Goal: Information Seeking & Learning: Learn about a topic

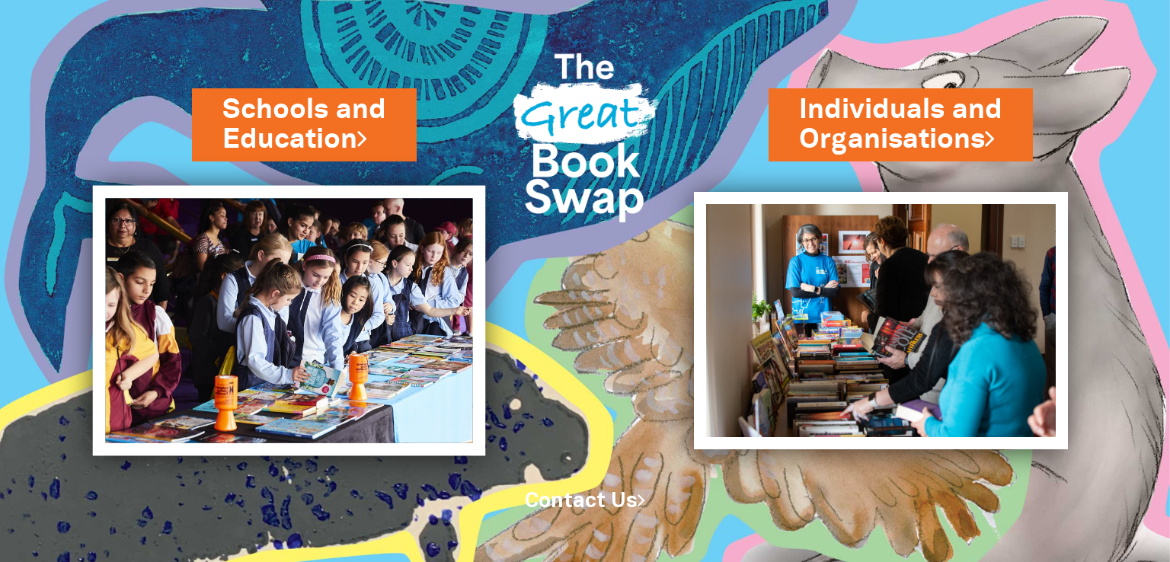
click at [380, 335] on img at bounding box center [288, 321] width 393 height 271
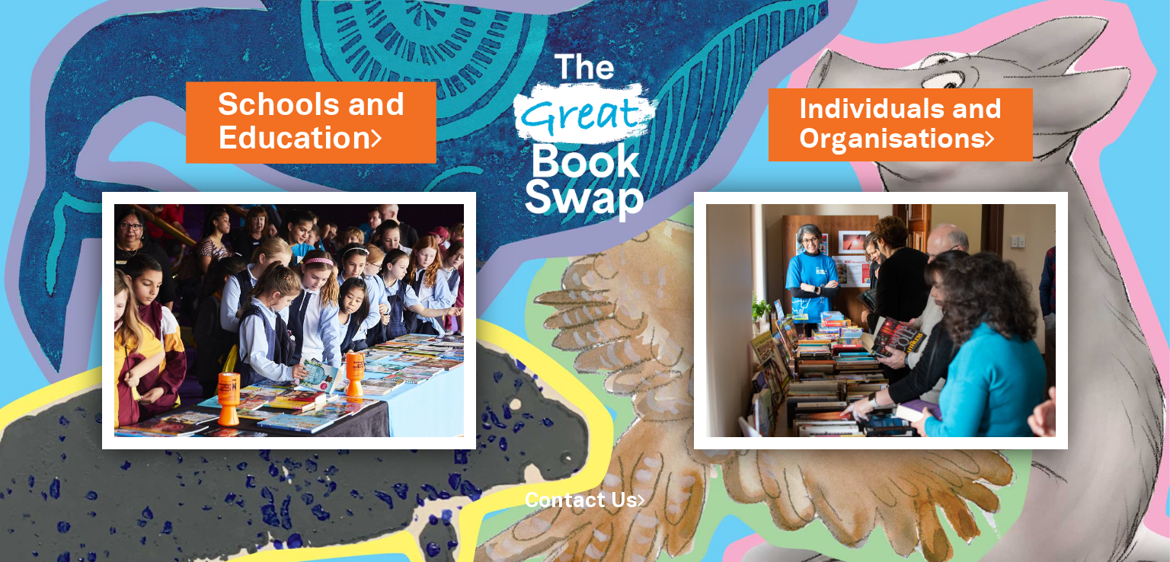
click at [351, 110] on link "Schools and Education" at bounding box center [311, 122] width 187 height 77
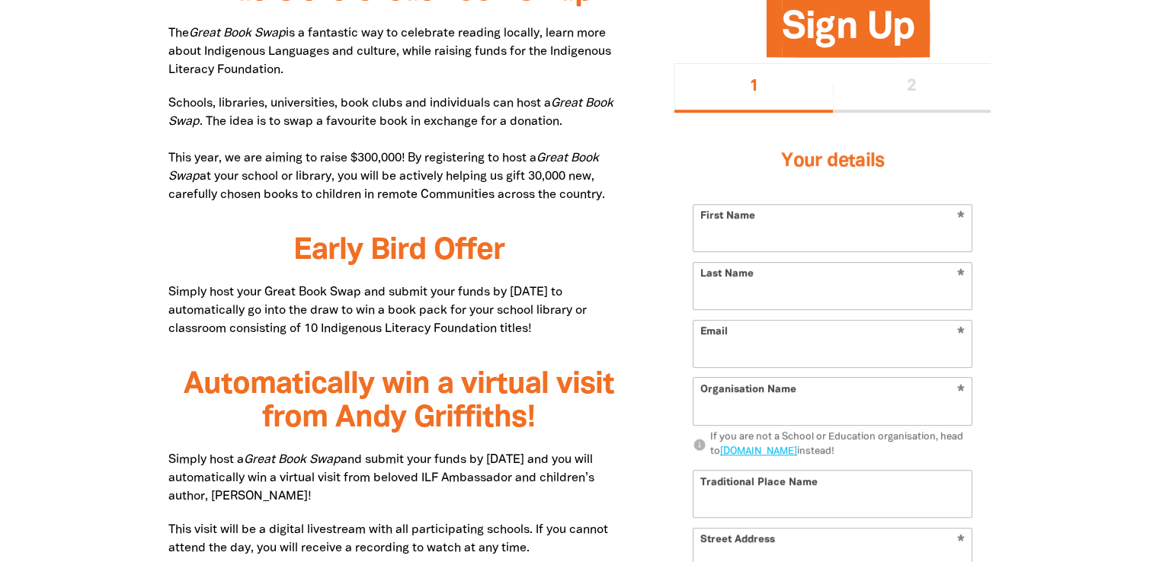
scroll to position [834, 0]
click at [205, 121] on p "Schools, libraries, universities, book clubs and individuals can host a Great B…" at bounding box center [398, 150] width 461 height 110
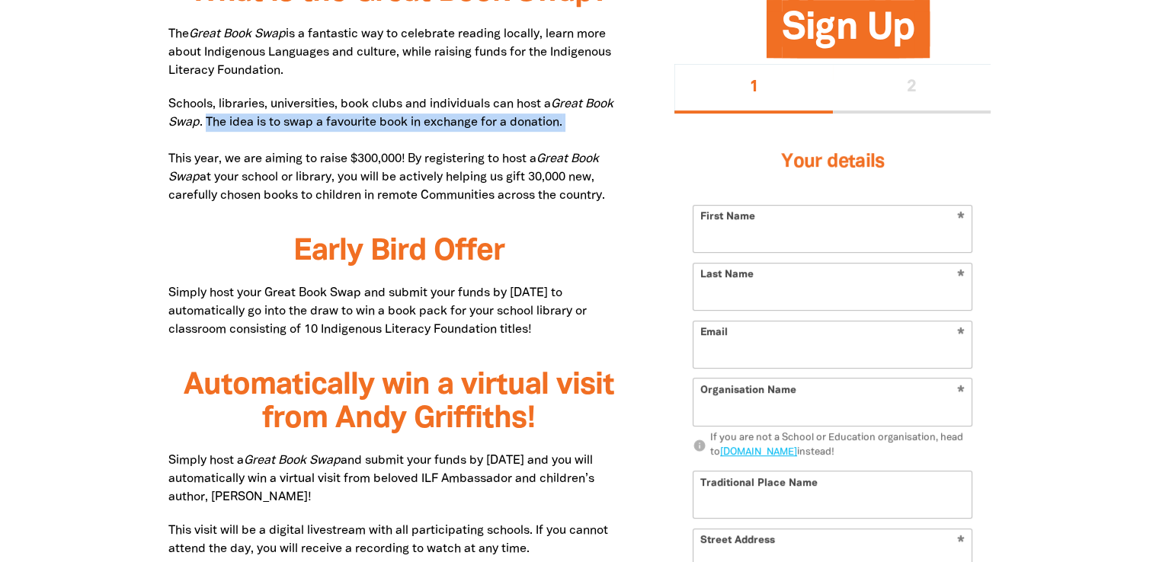
drag, startPoint x: 207, startPoint y: 123, endPoint x: 620, endPoint y: 137, distance: 414.0
click at [620, 137] on p "Schools, libraries, universities, book clubs and individuals can host a Great B…" at bounding box center [398, 150] width 461 height 110
click at [443, 120] on p "Schools, libraries, universities, book clubs and individuals can host a Great B…" at bounding box center [398, 150] width 461 height 110
drag, startPoint x: 204, startPoint y: 125, endPoint x: 592, endPoint y: 149, distance: 388.6
click at [592, 149] on p "Schools, libraries, universities, book clubs and individuals can host a Great B…" at bounding box center [398, 150] width 461 height 110
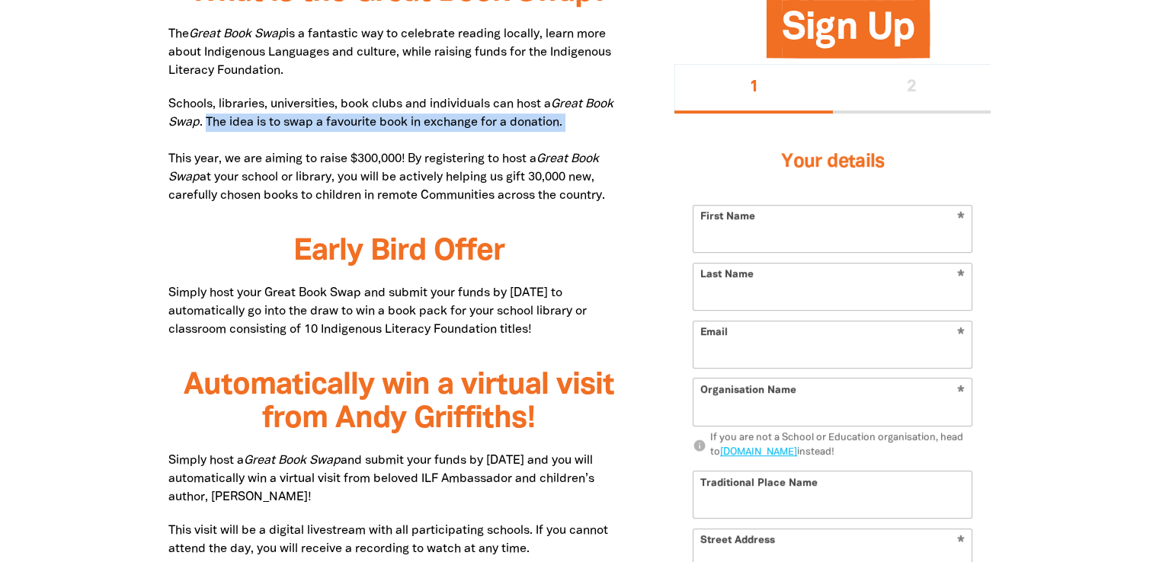
copy p "The idea is to swap a favourite book in exchange for a donation."
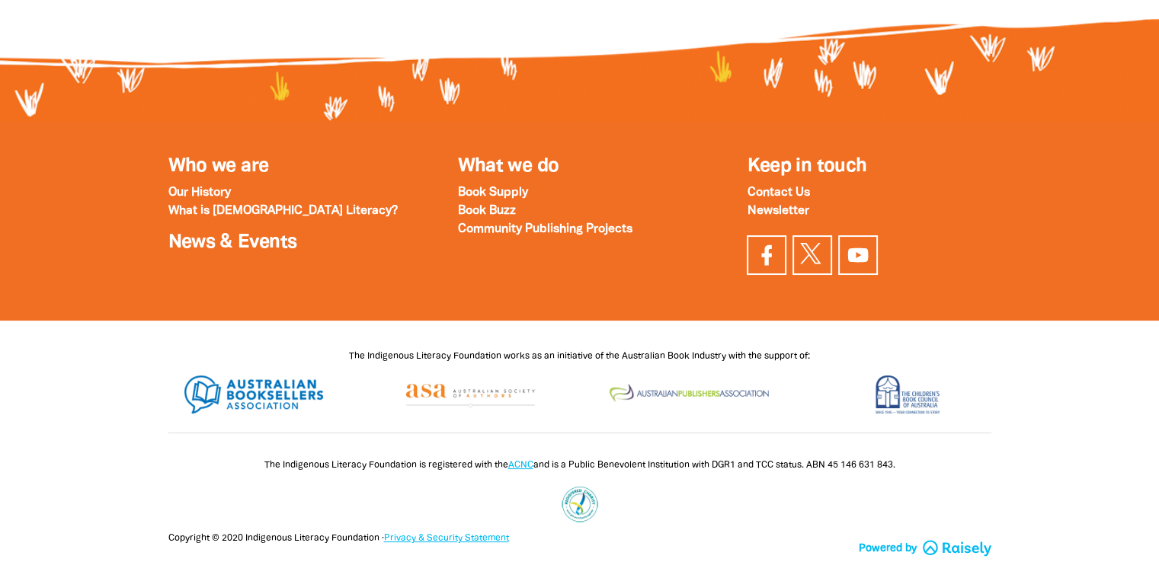
scroll to position [5318, 0]
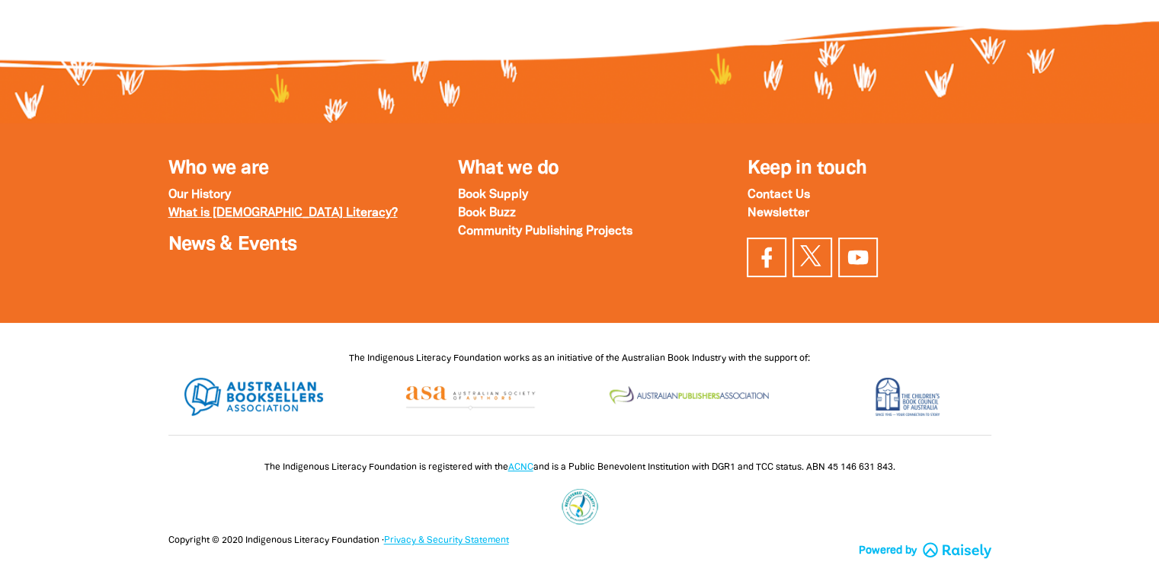
click at [312, 217] on strong "What is [DEMOGRAPHIC_DATA] Literacy?" at bounding box center [282, 213] width 229 height 11
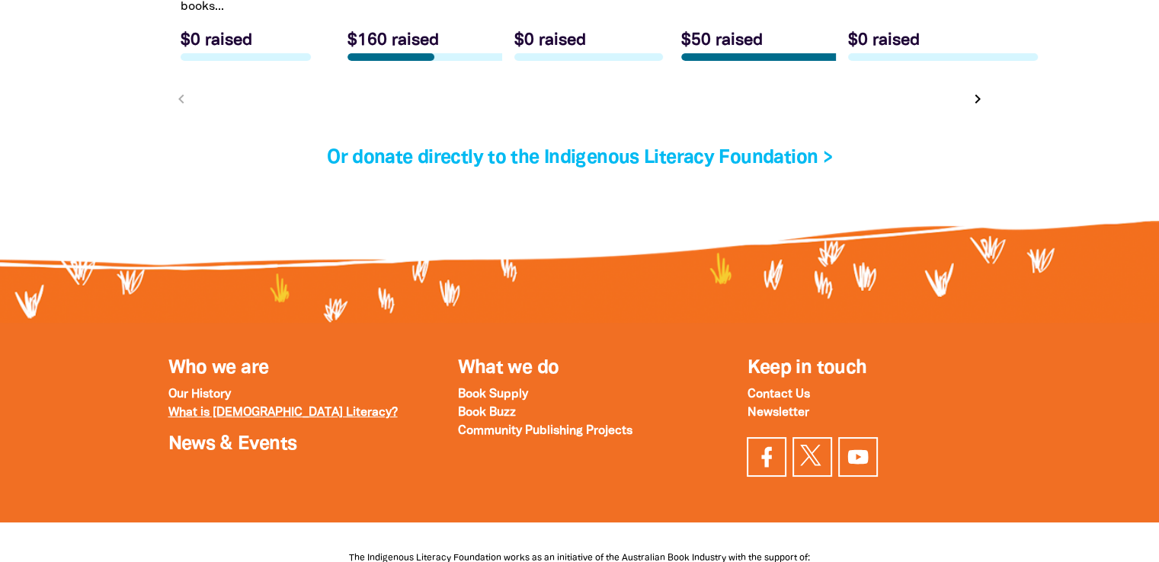
scroll to position [5349, 0]
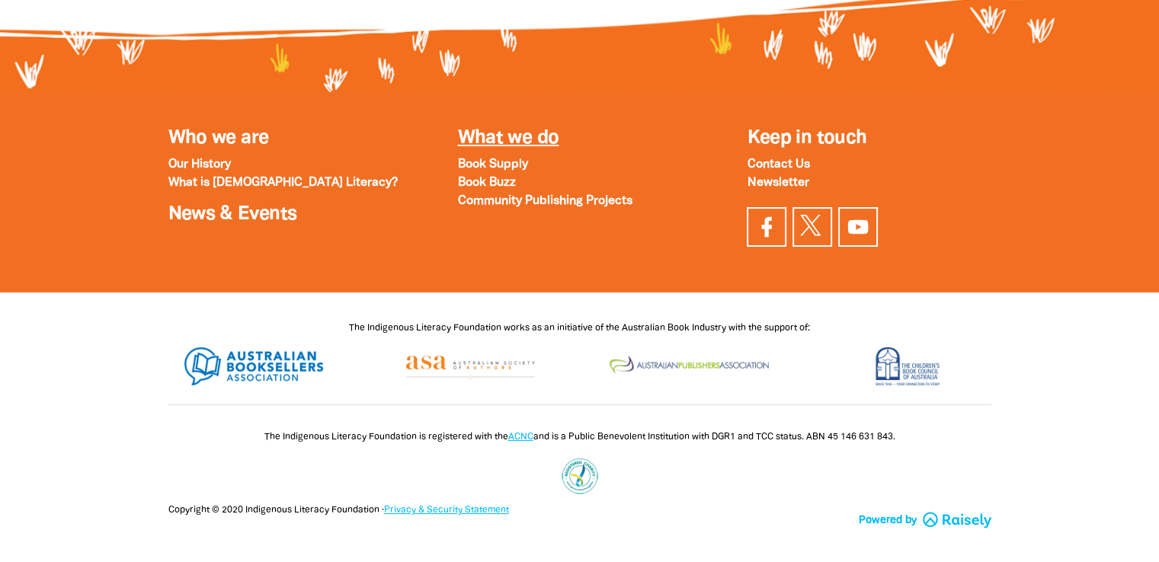
click at [546, 147] on link "What we do" at bounding box center [507, 139] width 101 height 18
